Goal: Find specific page/section: Locate a particular part of the current website

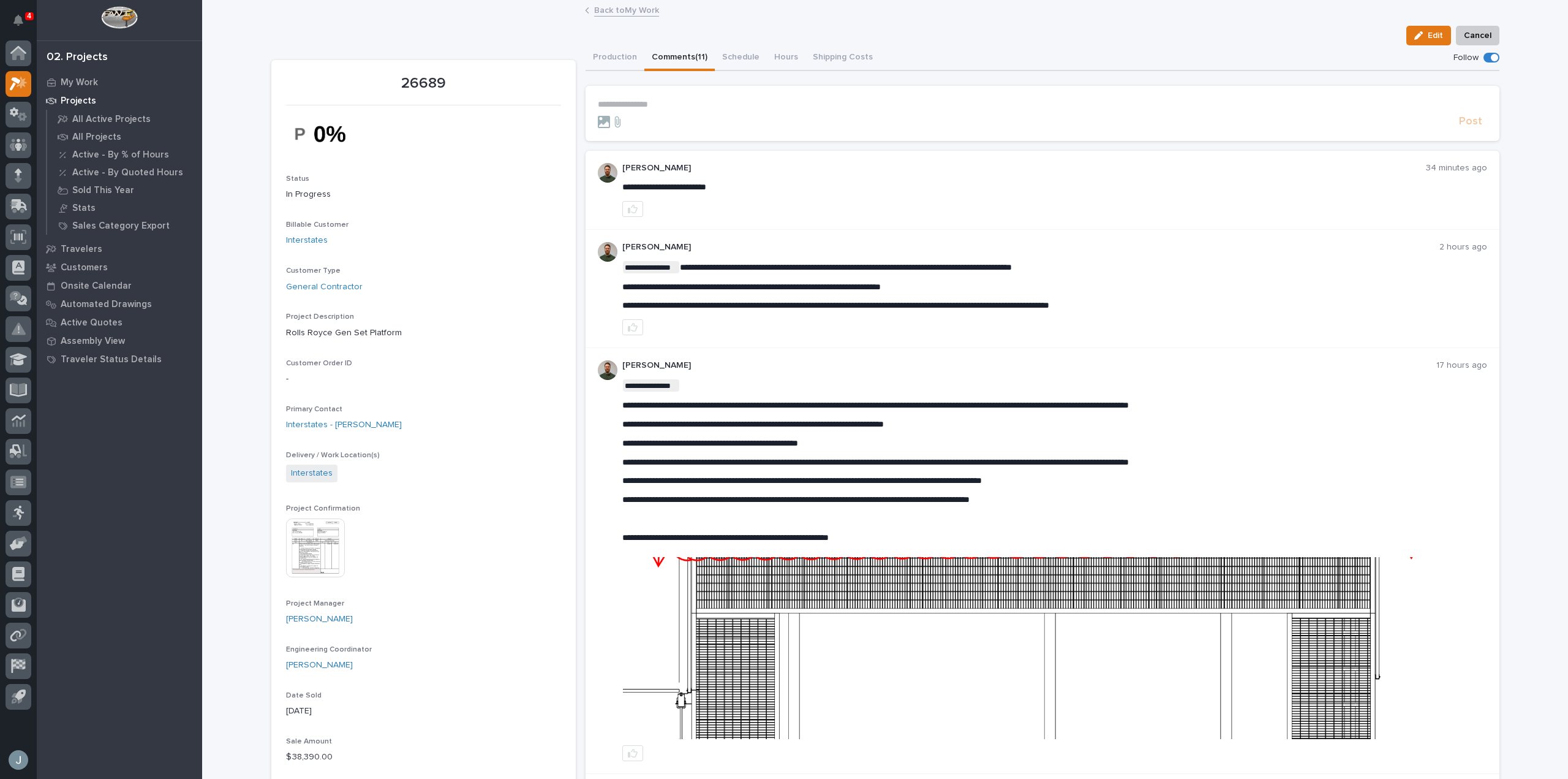
click at [68, 96] on p "Projects" at bounding box center [78, 101] width 36 height 11
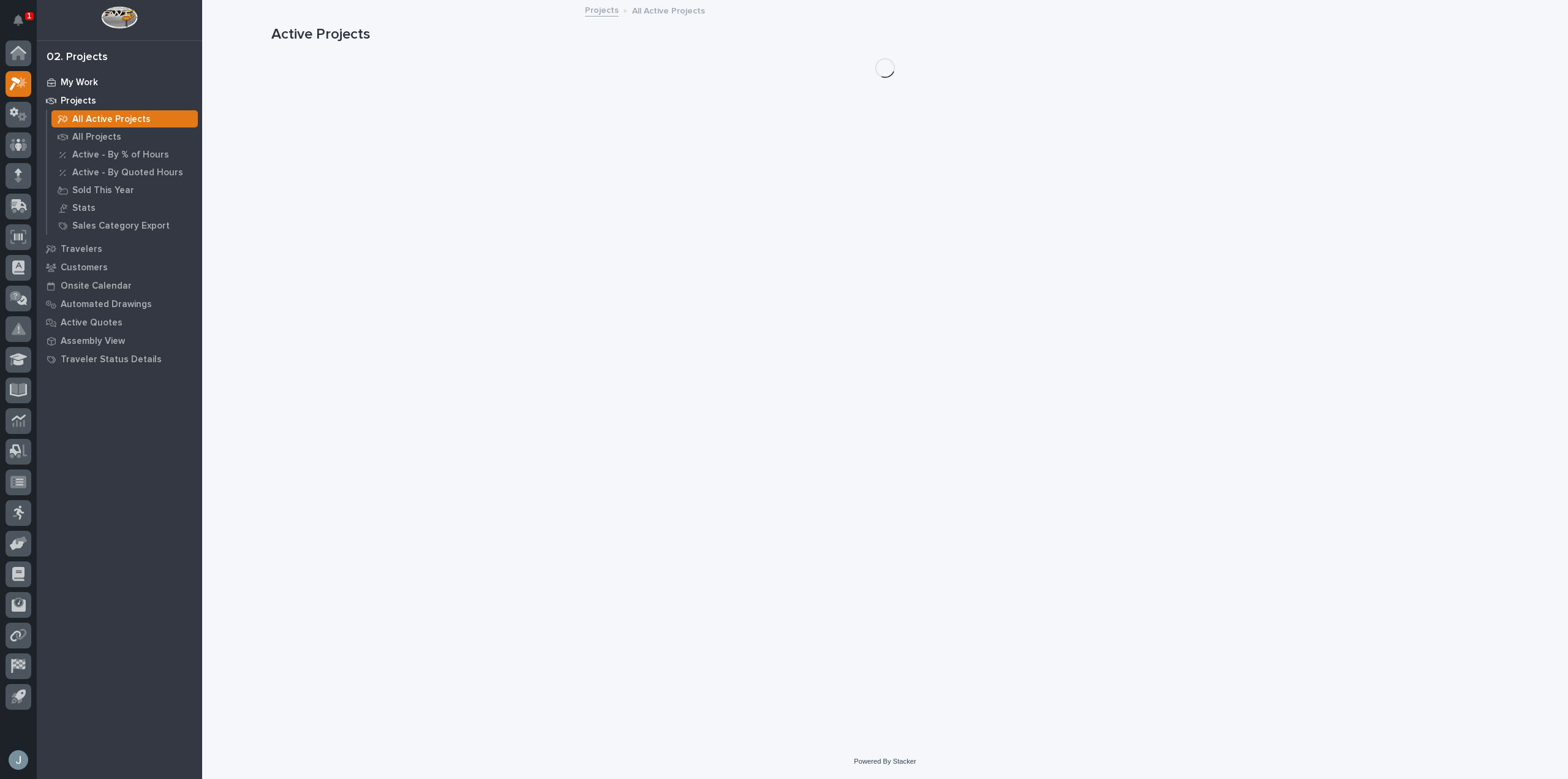
click at [76, 84] on p "My Work" at bounding box center [79, 82] width 37 height 11
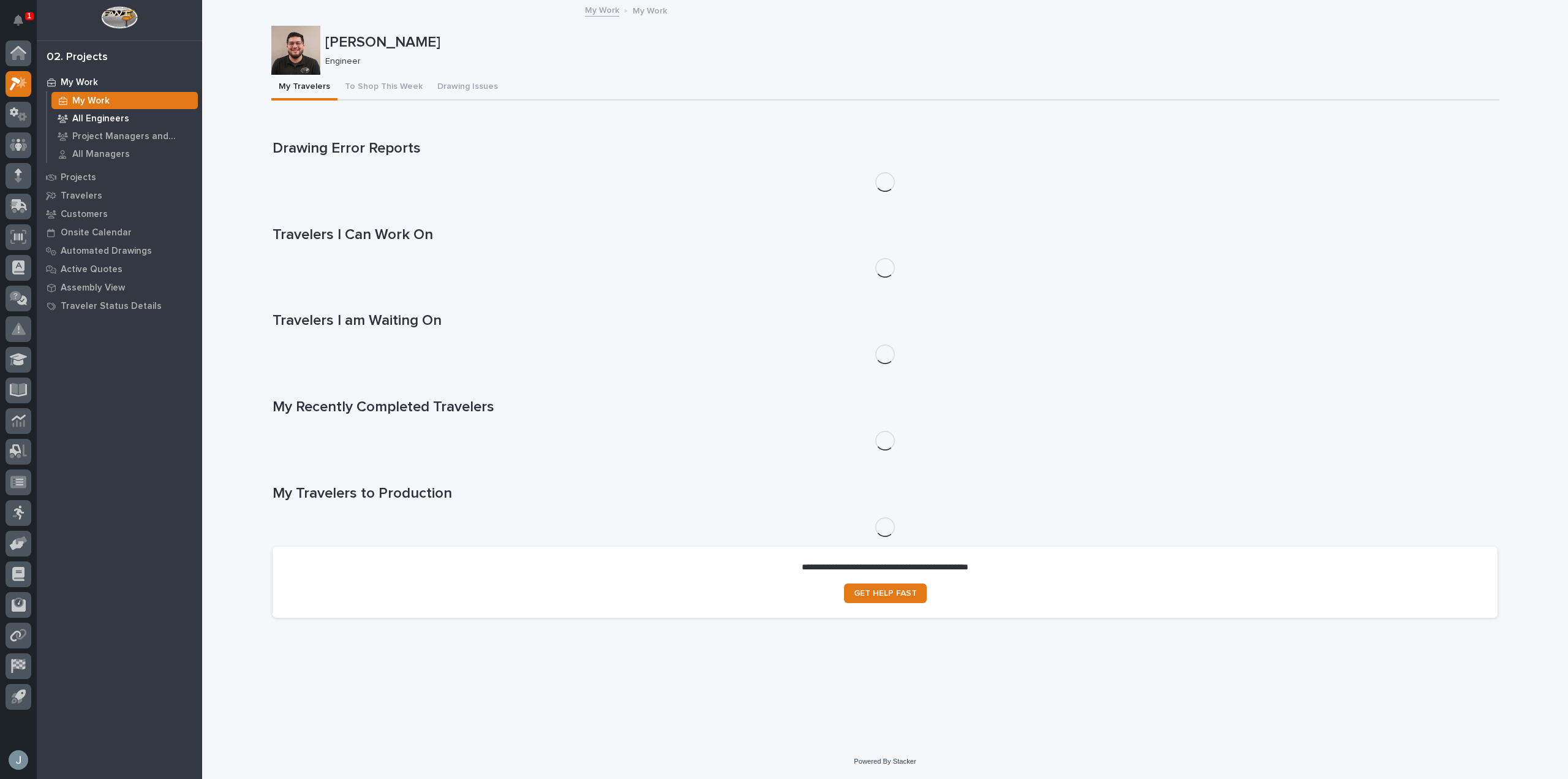
click at [94, 113] on p "All Engineers" at bounding box center [100, 119] width 57 height 11
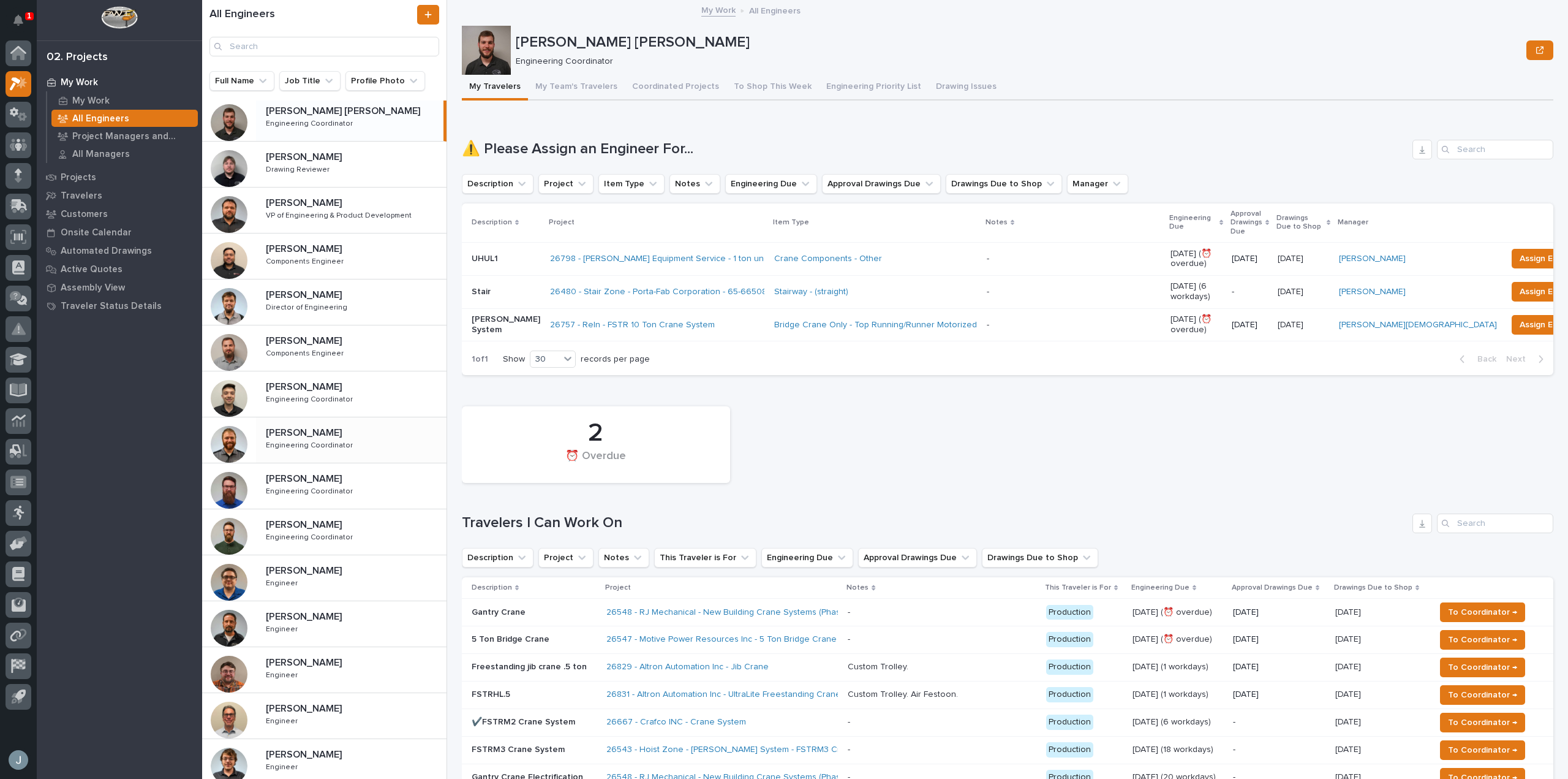
scroll to position [1, 0]
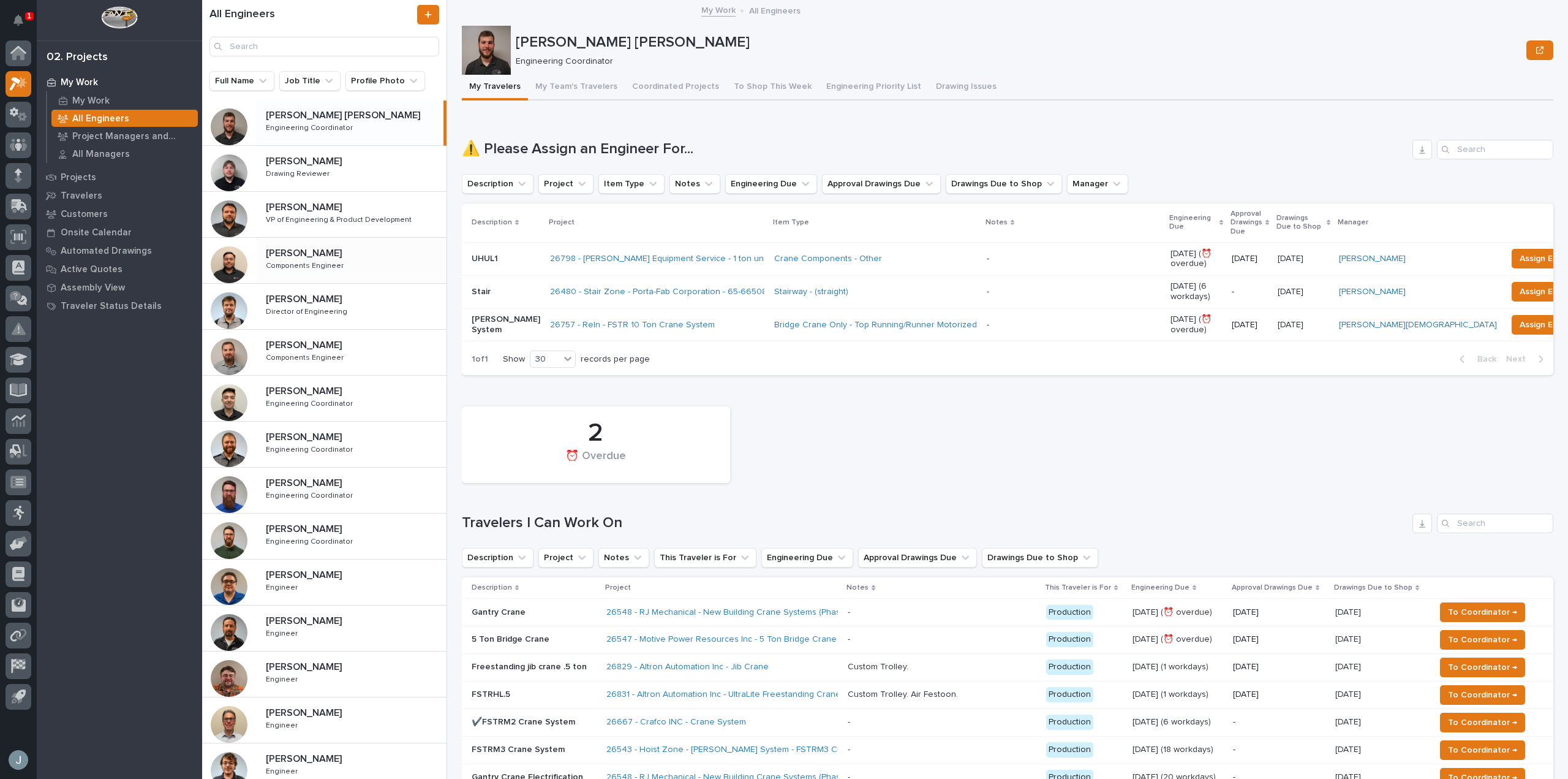
click at [306, 266] on p "Components Engineer" at bounding box center [306, 265] width 80 height 11
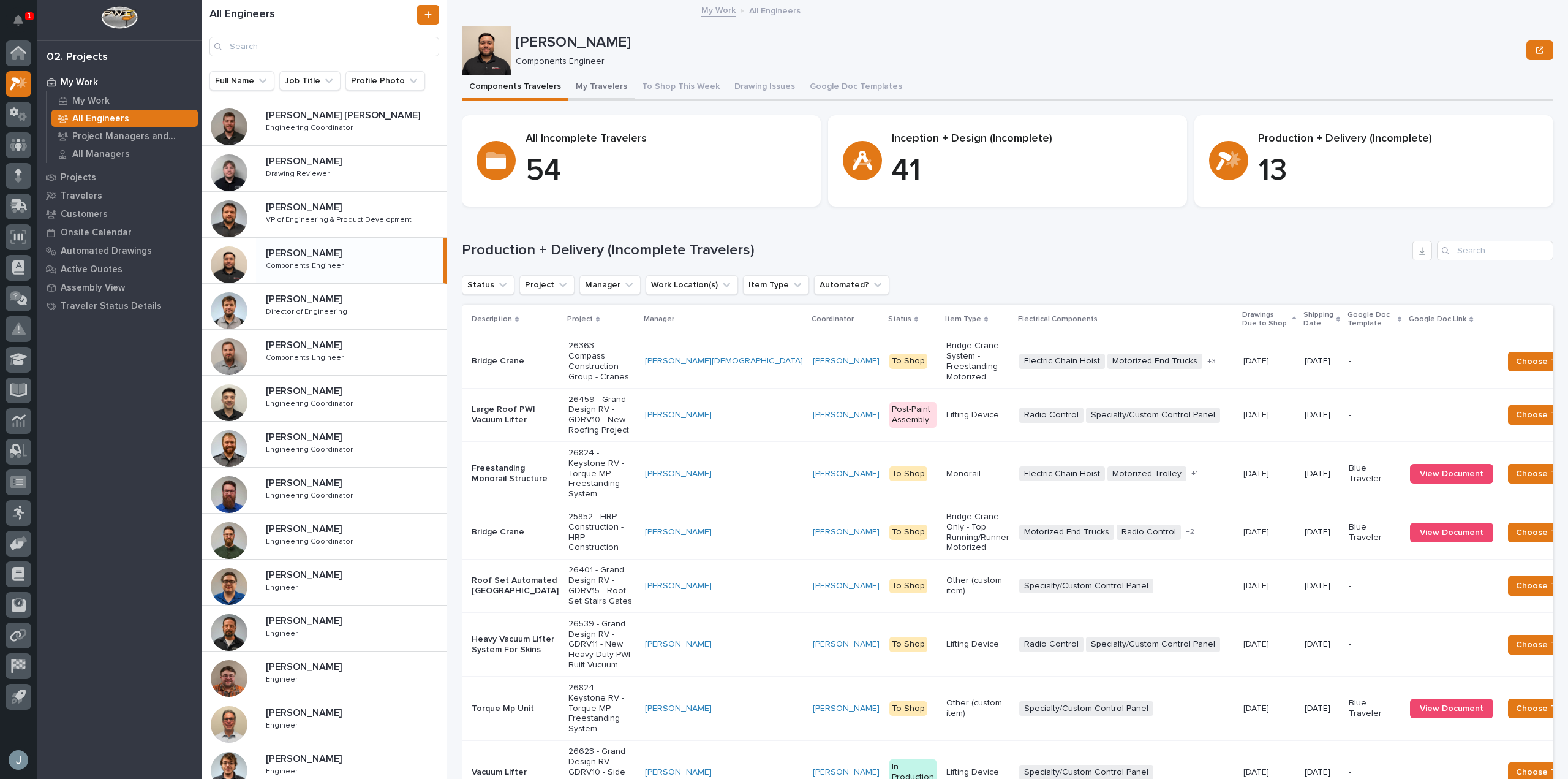
click at [600, 96] on button "My Travelers" at bounding box center [601, 87] width 66 height 26
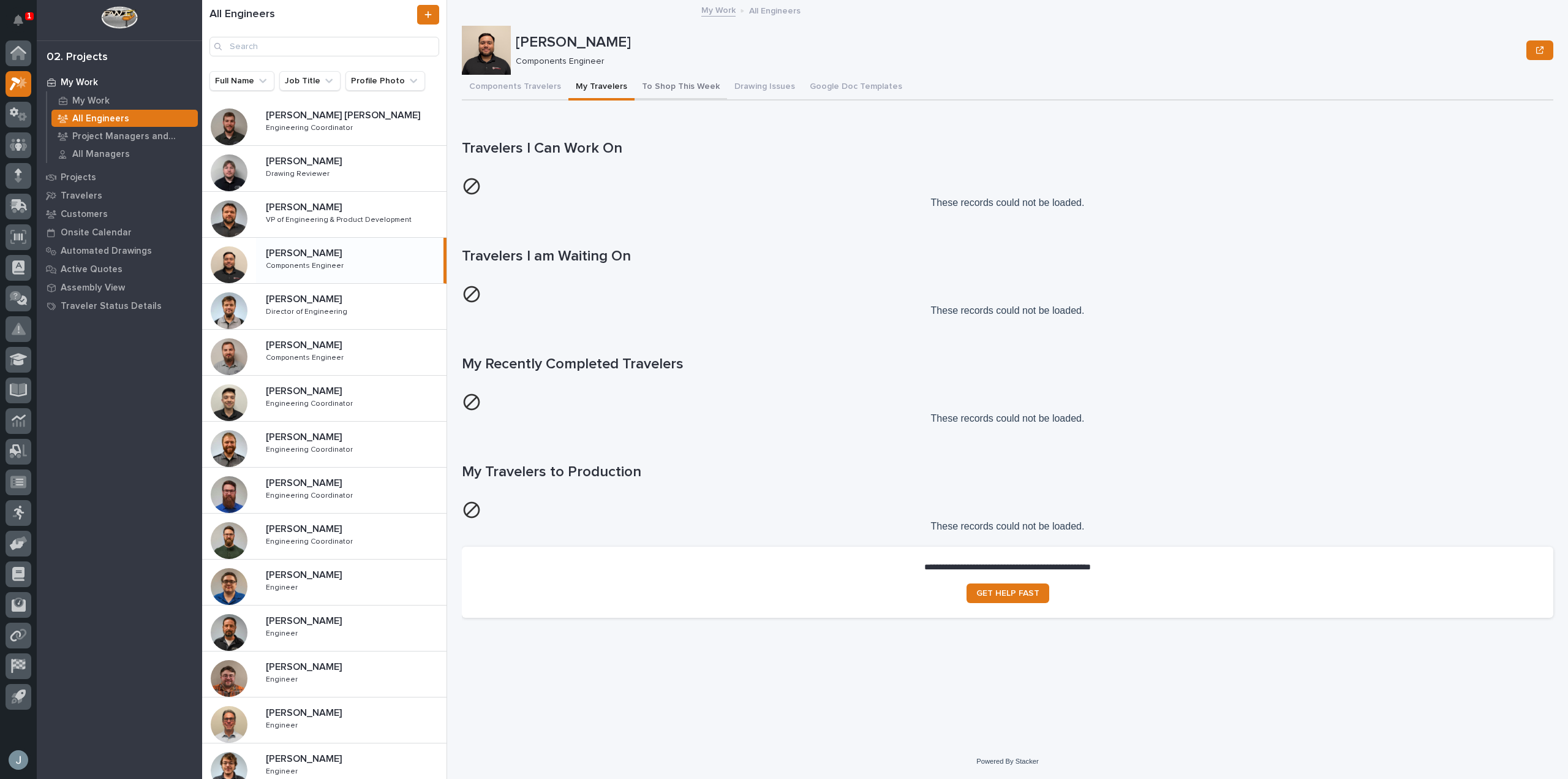
click at [656, 82] on button "To Shop This Week" at bounding box center [681, 87] width 93 height 26
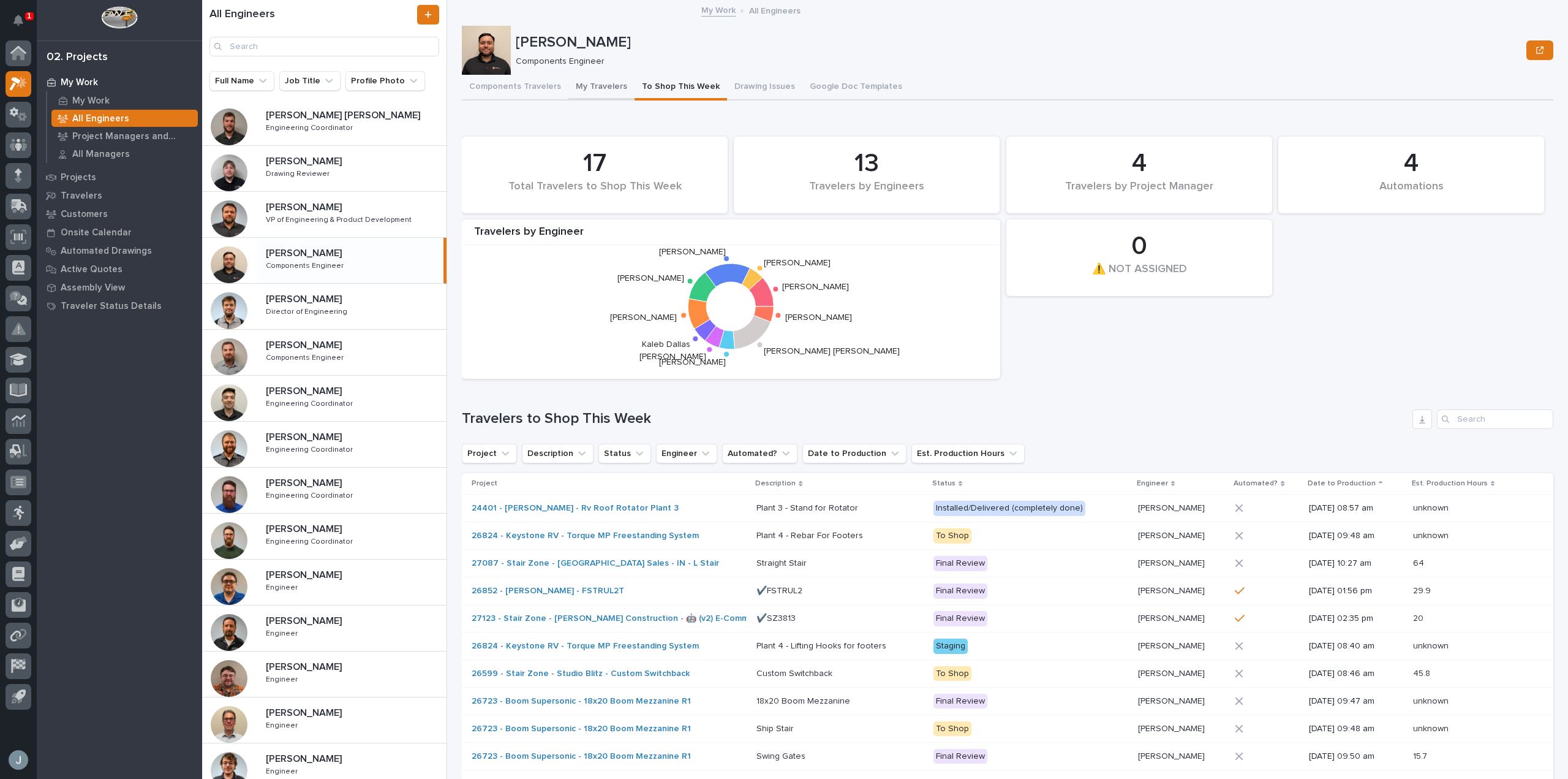
click at [579, 90] on button "My Travelers" at bounding box center [601, 87] width 66 height 26
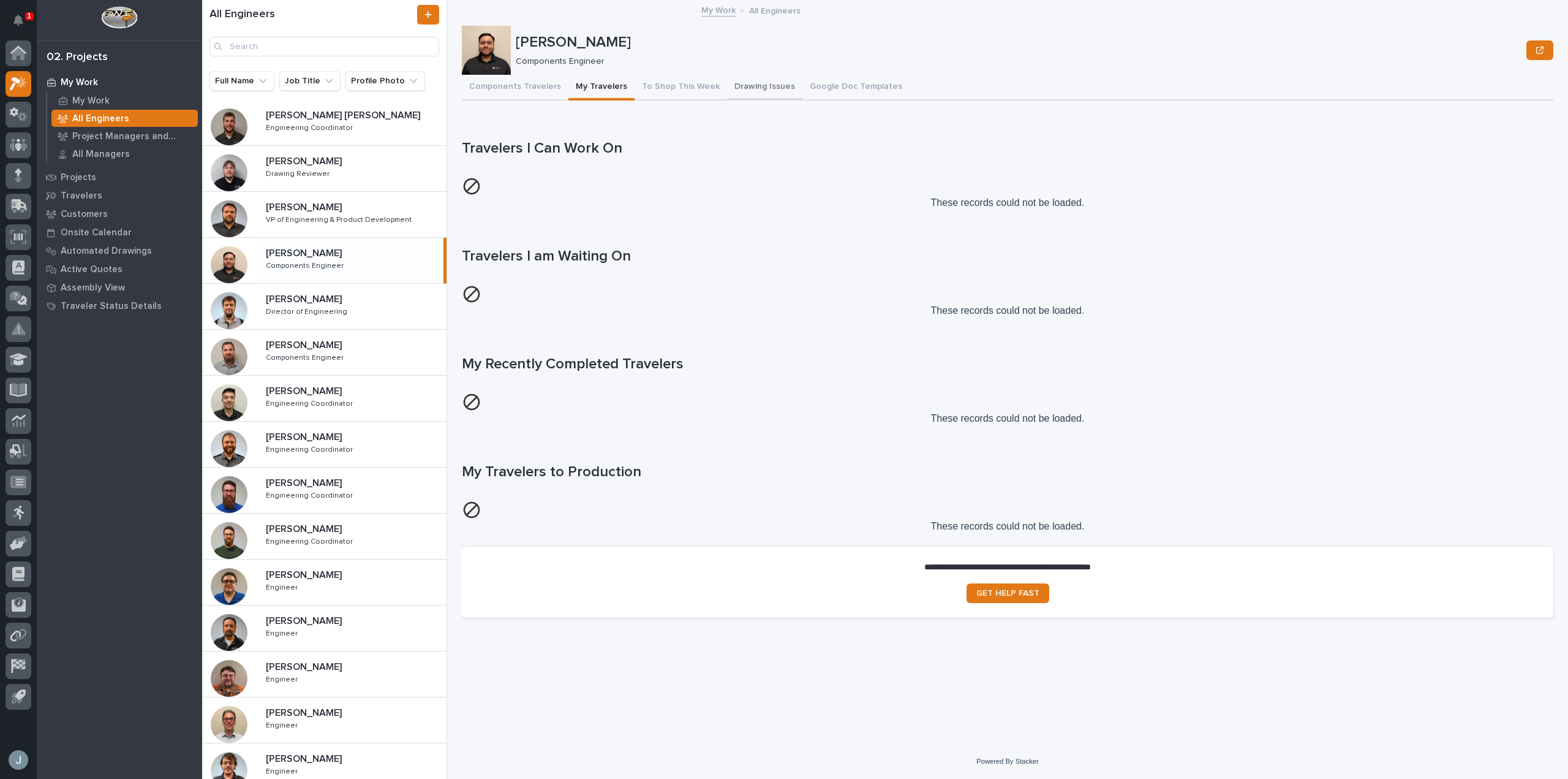
click at [738, 87] on button "Drawing Issues" at bounding box center [764, 87] width 75 height 26
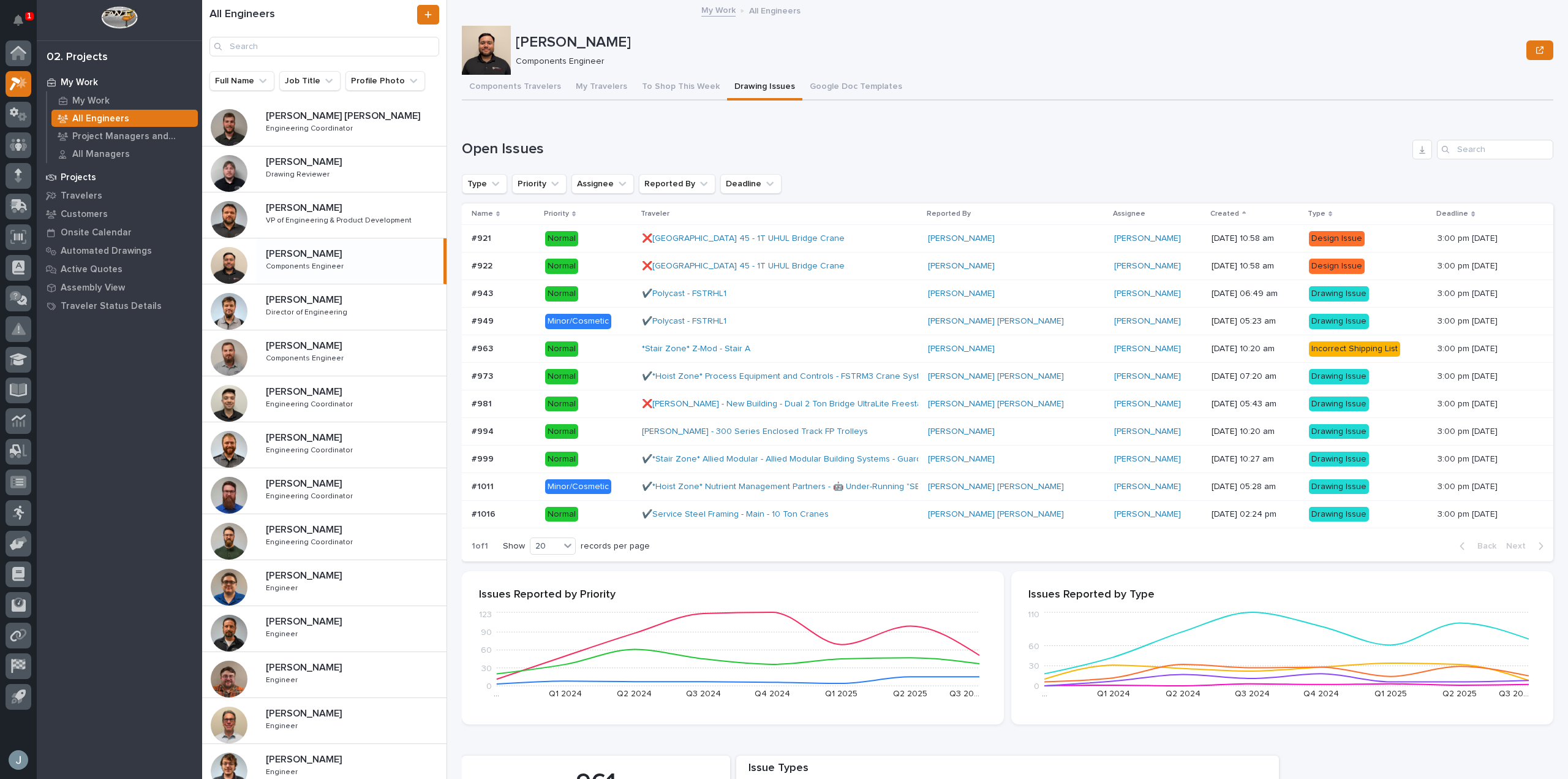
click at [78, 178] on p "Projects" at bounding box center [78, 177] width 36 height 11
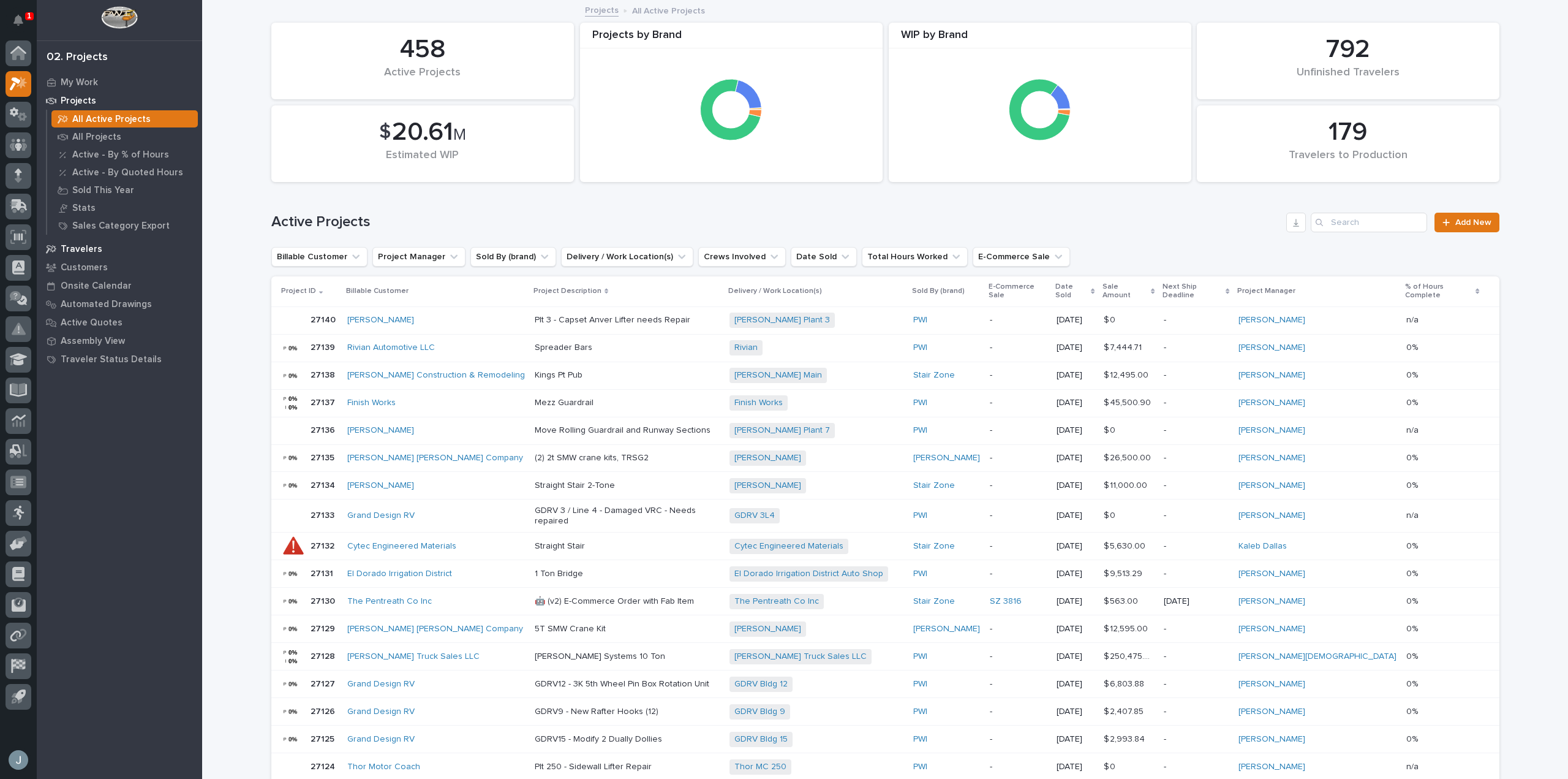
click at [62, 244] on p "Travelers" at bounding box center [81, 250] width 42 height 11
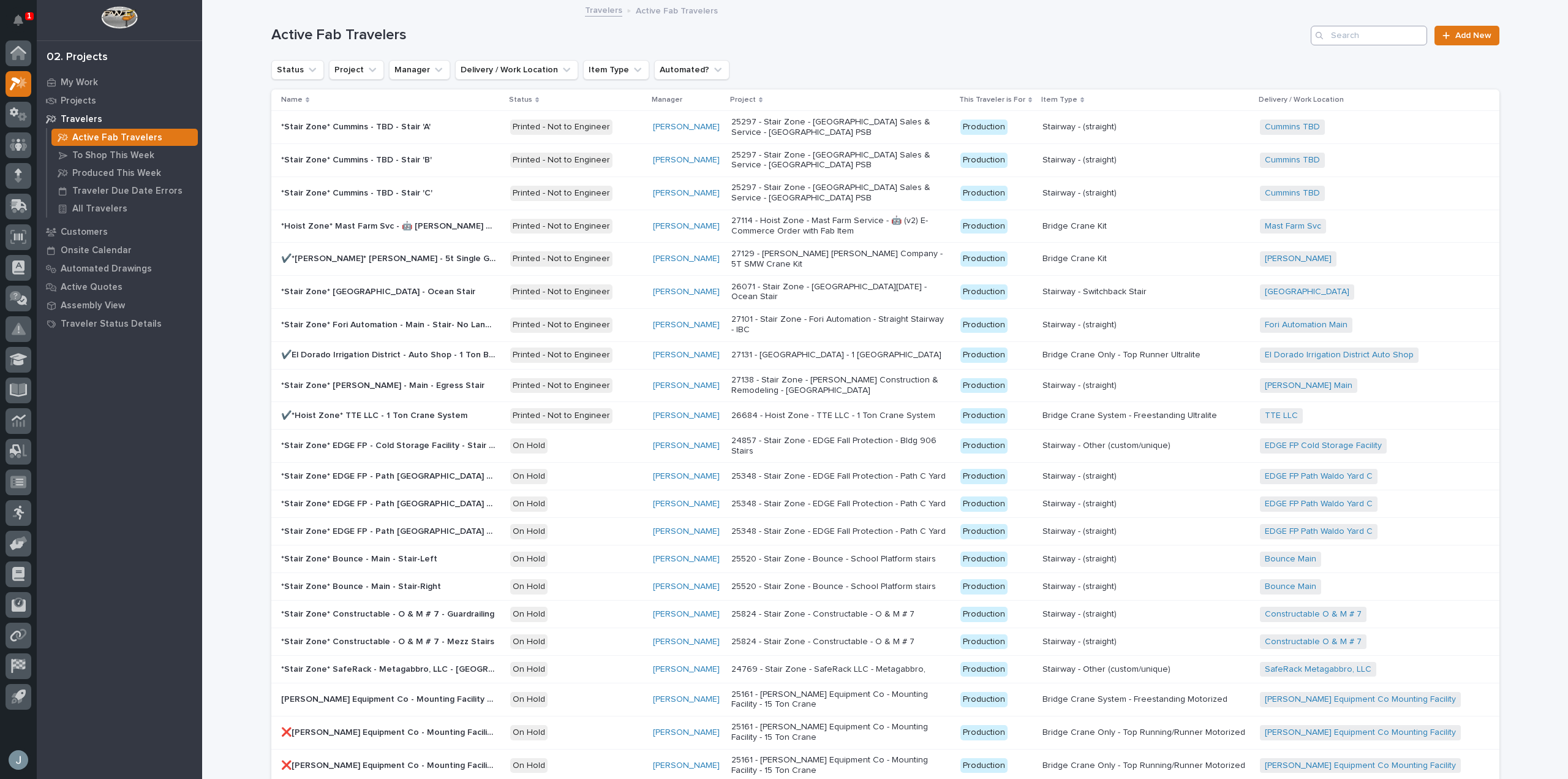
drag, startPoint x: 1319, startPoint y: 30, endPoint x: 1333, endPoint y: 35, distance: 14.9
click at [1319, 30] on div "Search" at bounding box center [1320, 36] width 20 height 20
click at [1344, 37] on input "Search" at bounding box center [1368, 36] width 116 height 20
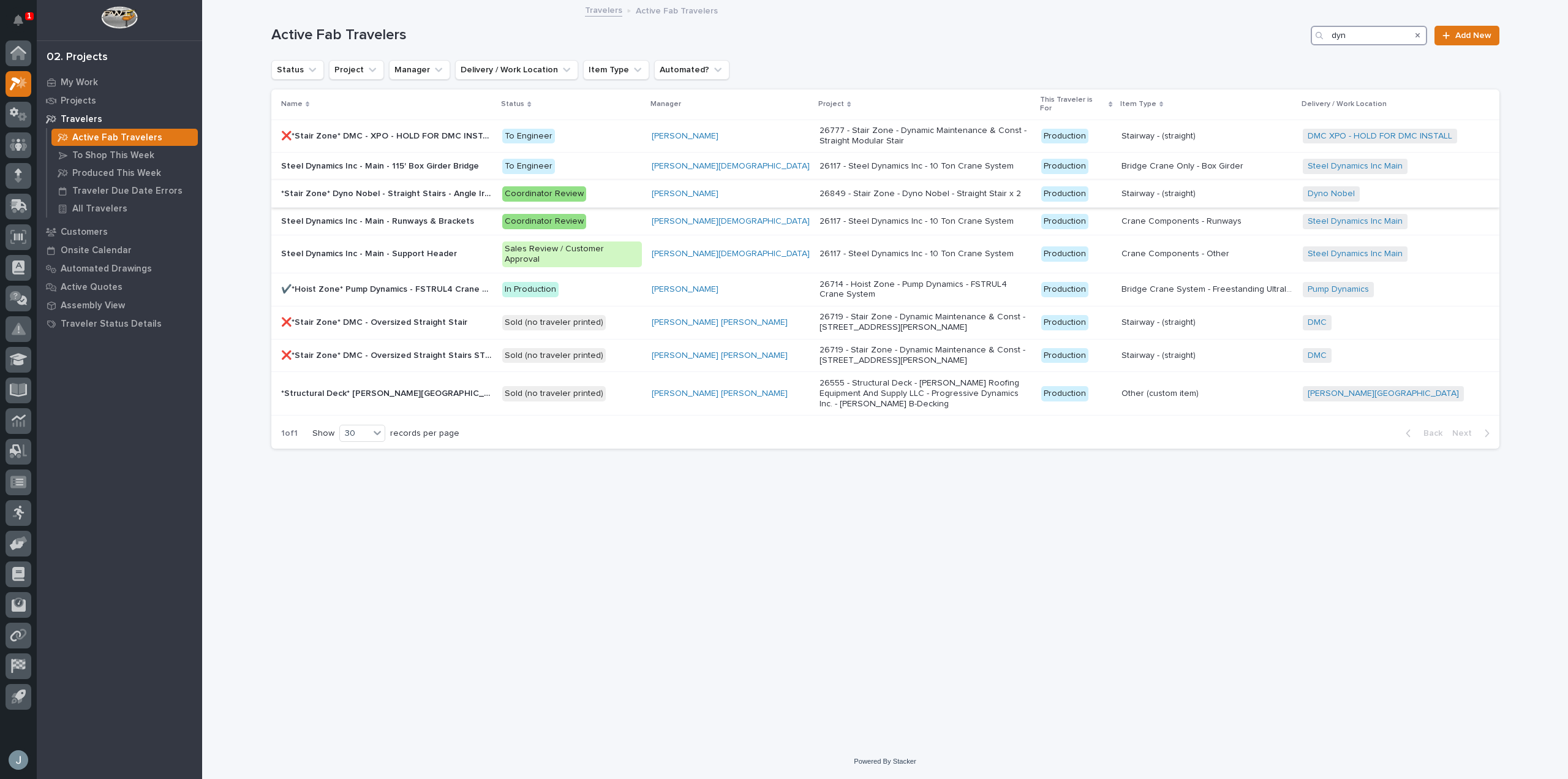
type input "dyn"
click at [492, 189] on p at bounding box center [387, 194] width 212 height 11
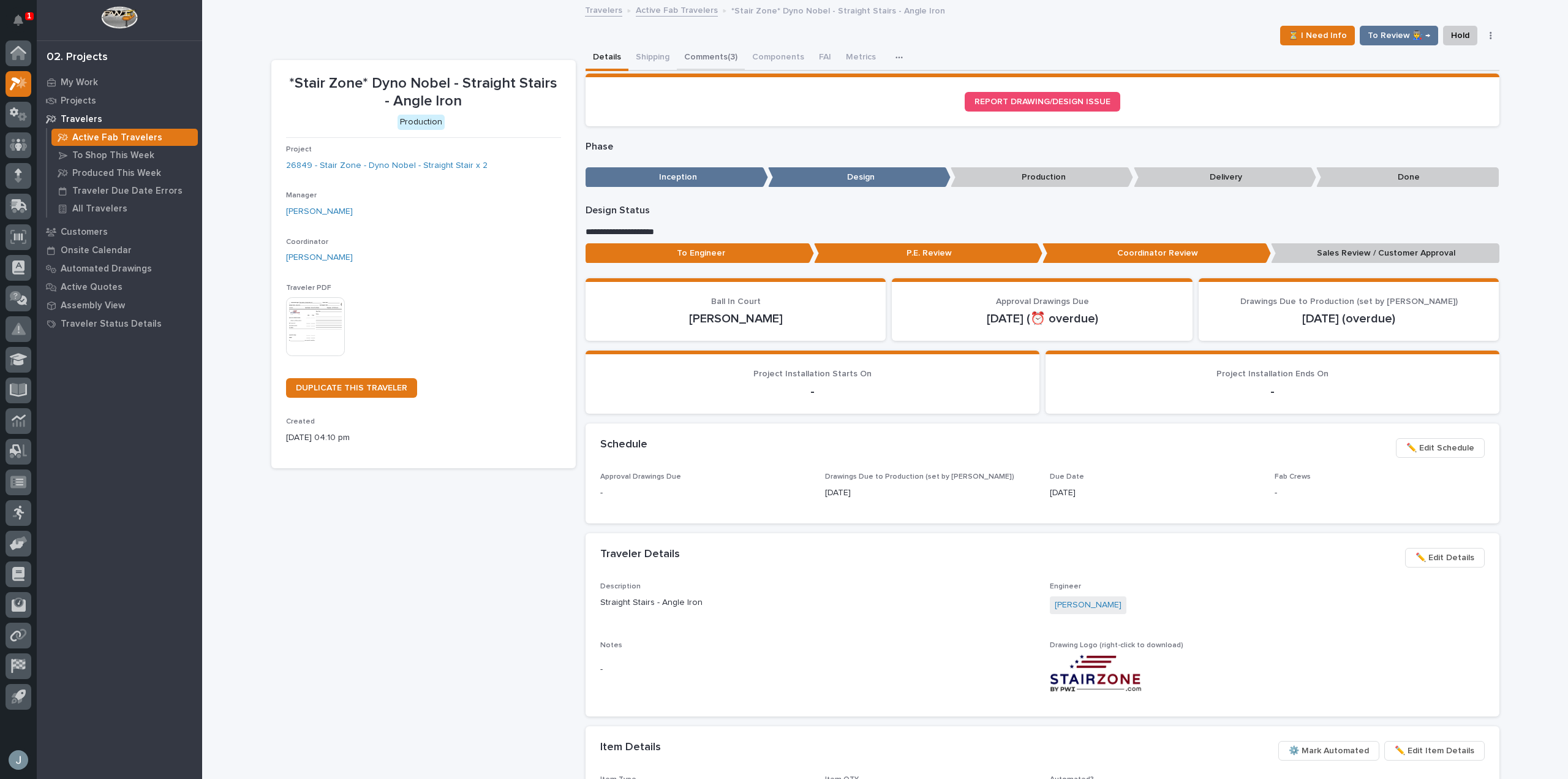
click at [686, 55] on button "Comments (3)" at bounding box center [710, 59] width 68 height 26
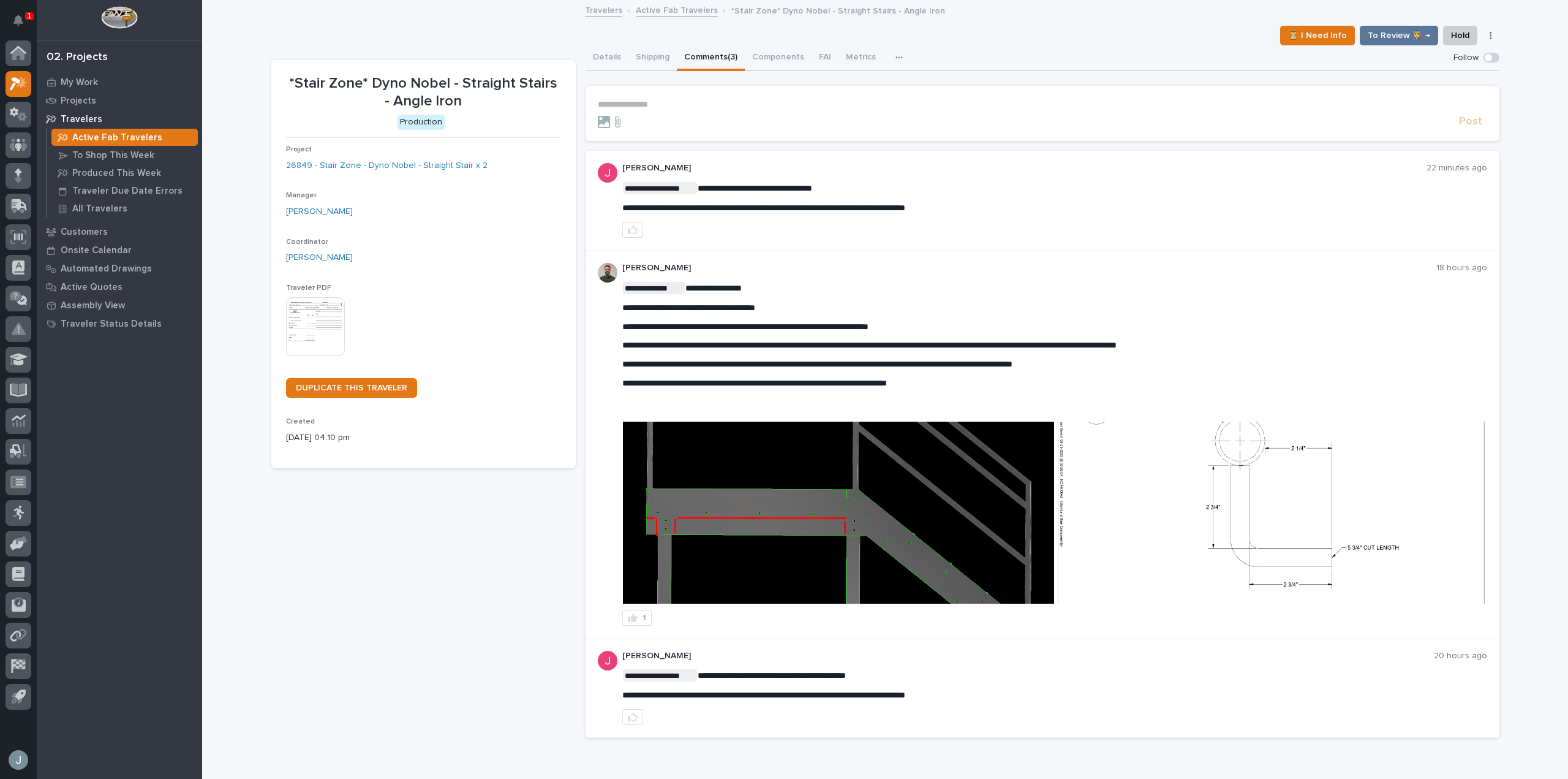
click at [951, 462] on img at bounding box center [838, 512] width 431 height 182
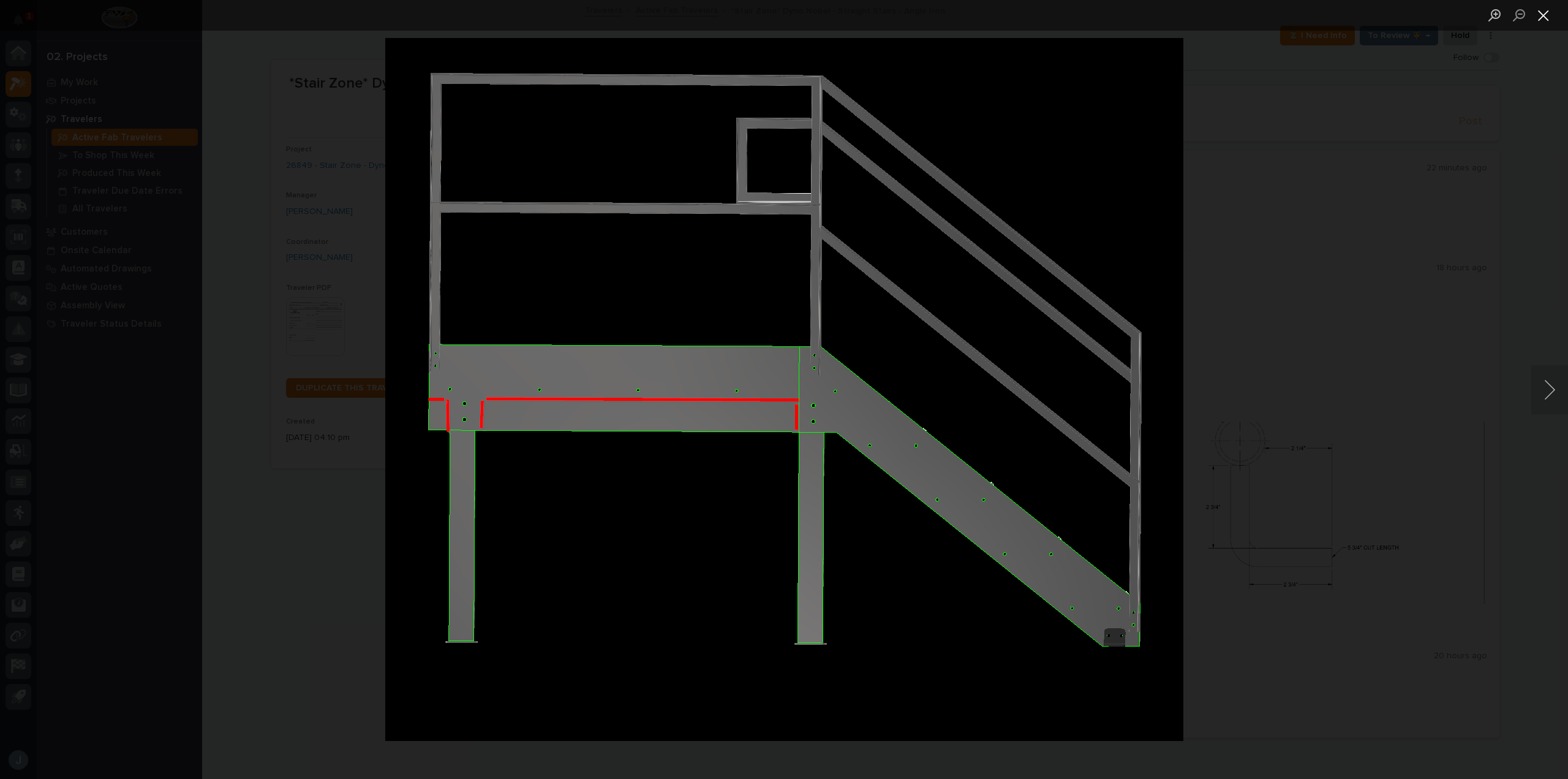
click at [1538, 14] on button "Close lightbox" at bounding box center [1543, 15] width 24 height 21
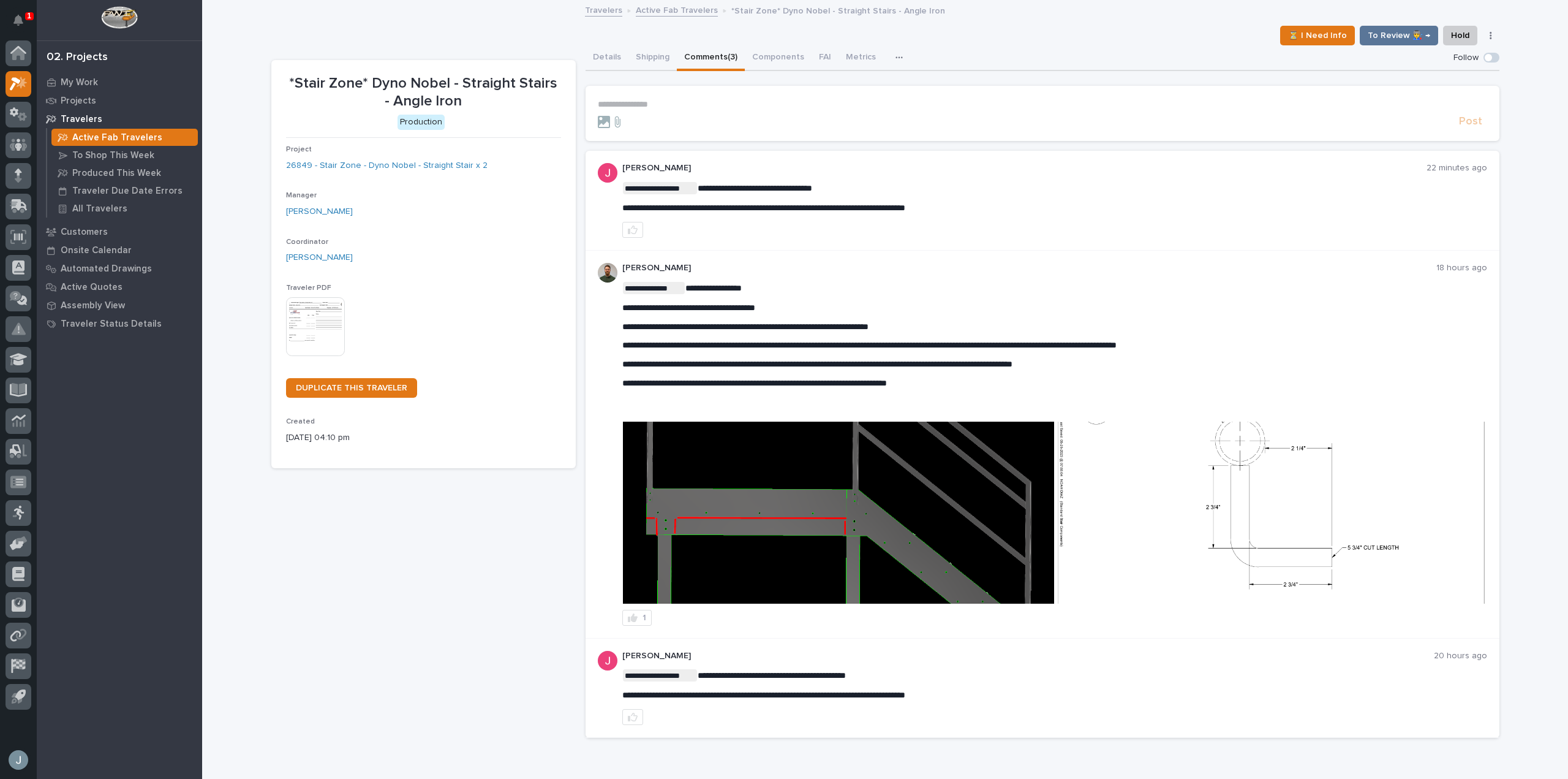
click at [951, 497] on img at bounding box center [838, 512] width 431 height 182
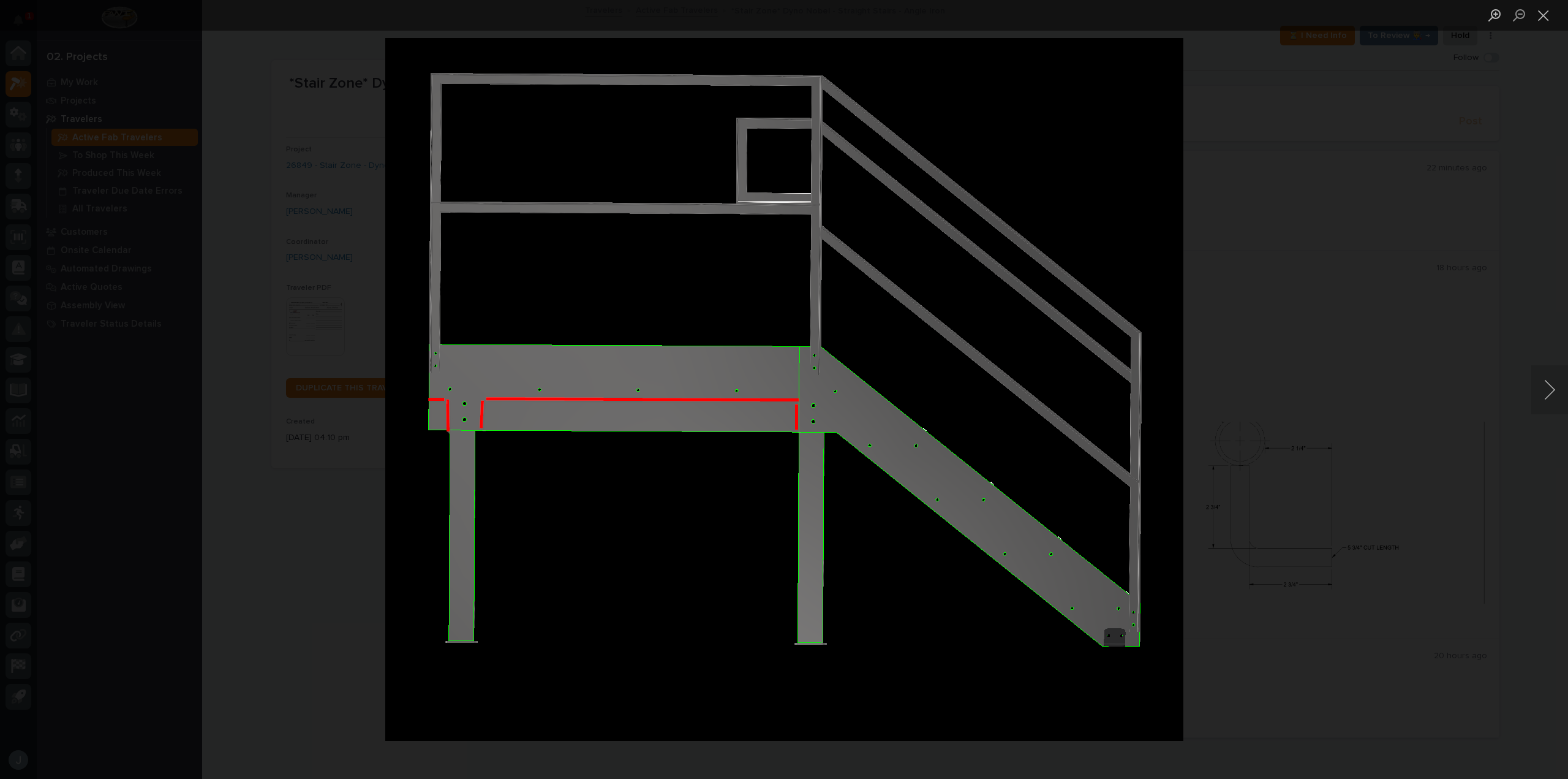
click at [1380, 511] on div "Lightbox" at bounding box center [784, 390] width 1568 height 779
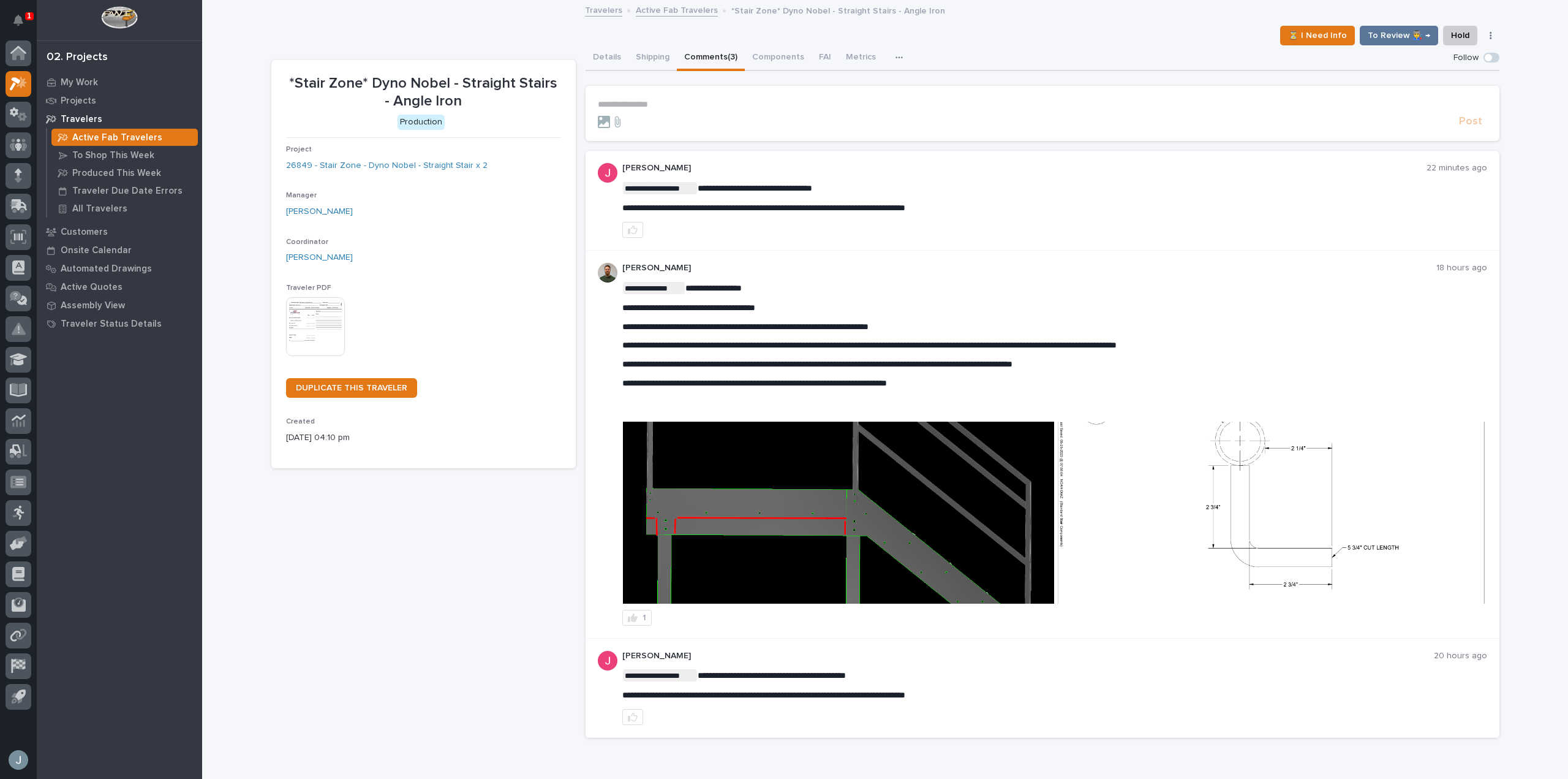
click at [1278, 482] on img at bounding box center [1270, 512] width 431 height 182
